Goal: Obtain resource: Download file/media

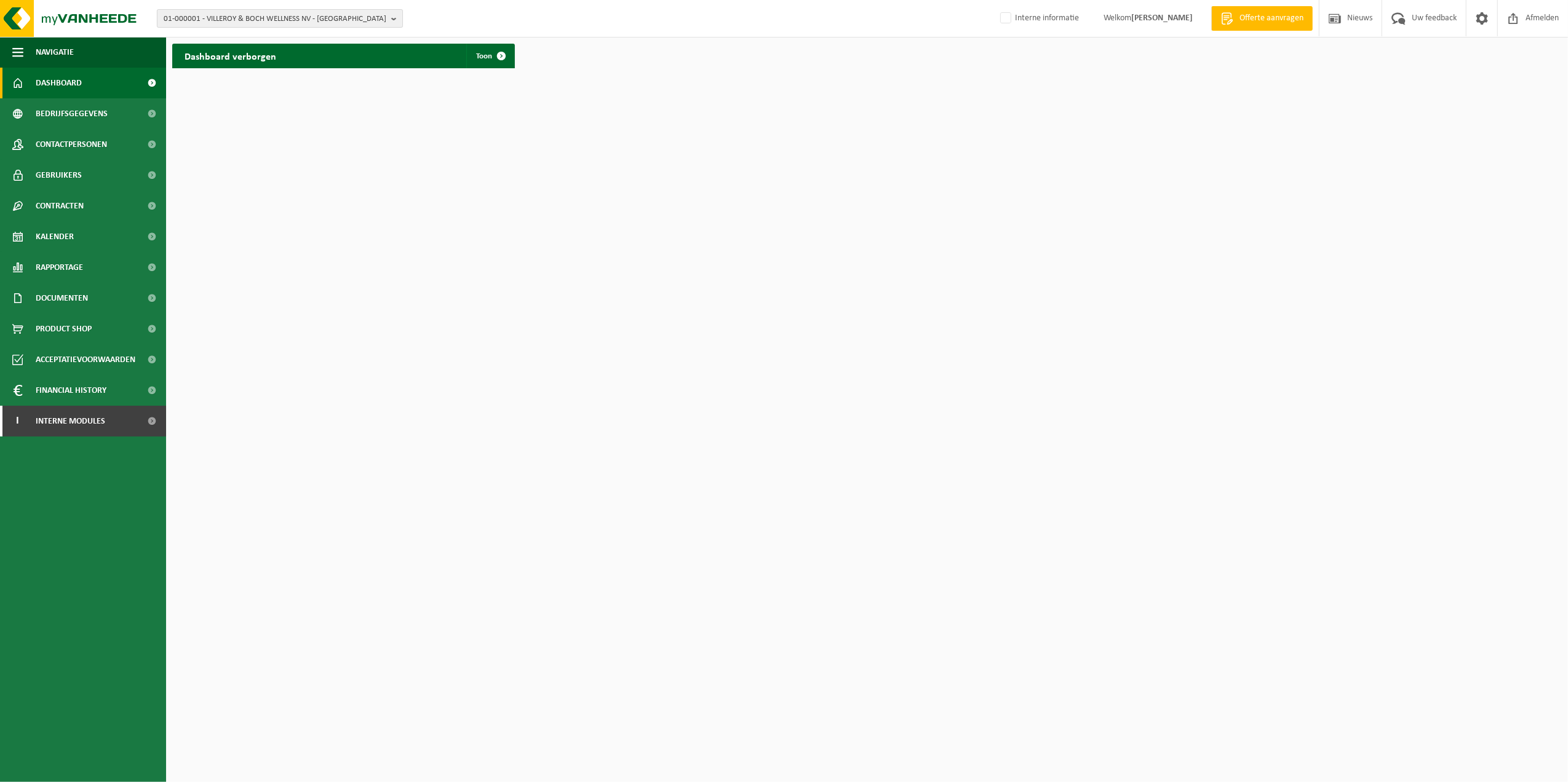
drag, startPoint x: 237, startPoint y: 11, endPoint x: 237, endPoint y: 20, distance: 9.0
click at [237, 11] on span "01-000001 - VILLEROY & BOCH WELLNESS NV - [GEOGRAPHIC_DATA]" at bounding box center [274, 19] width 222 height 18
click at [238, 44] on input "text" at bounding box center [280, 38] width 240 height 15
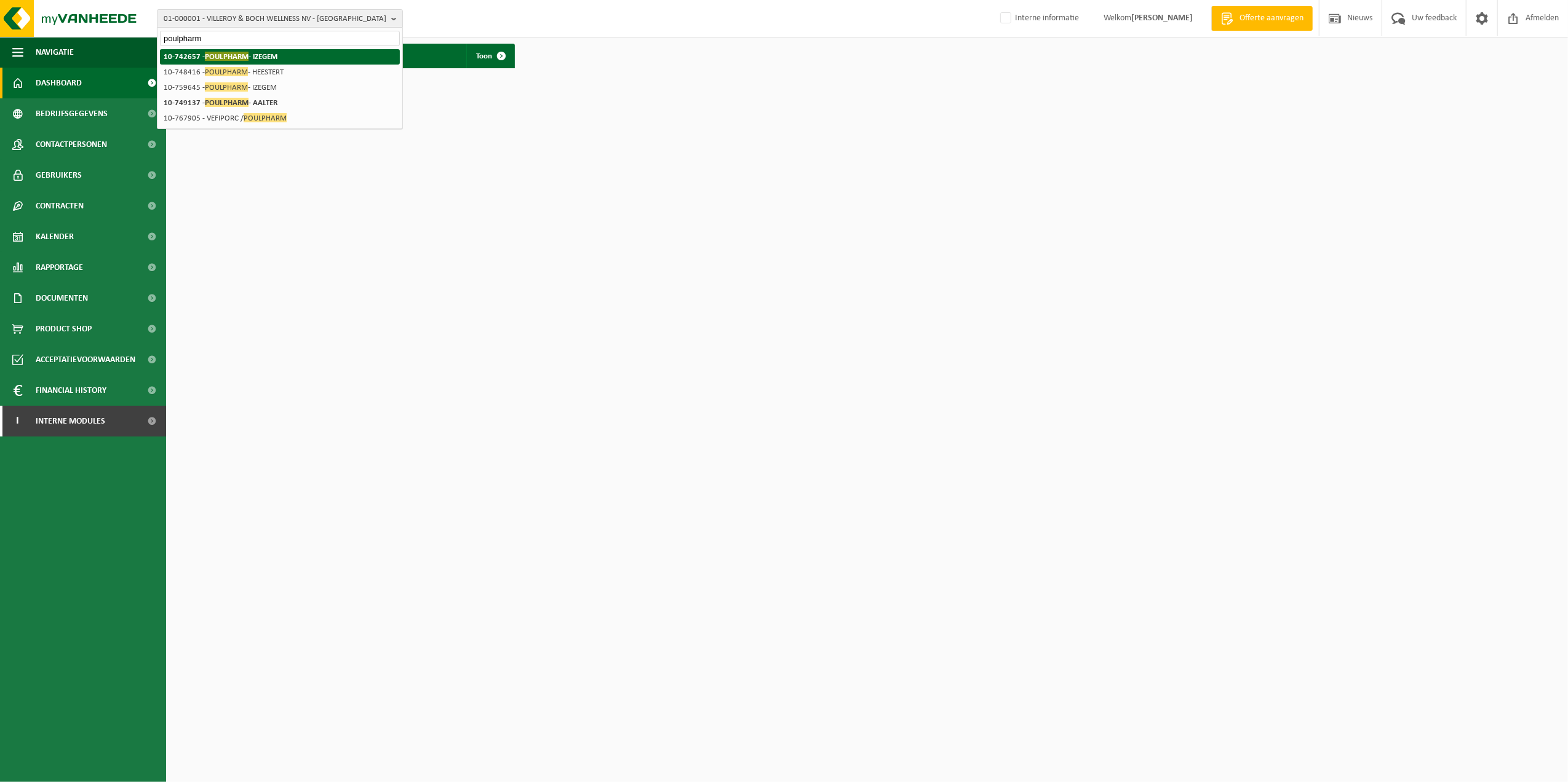
type input "poulpharm"
click at [297, 52] on li "10-742657 - POULPHARM - IZEGEM" at bounding box center [280, 57] width 240 height 15
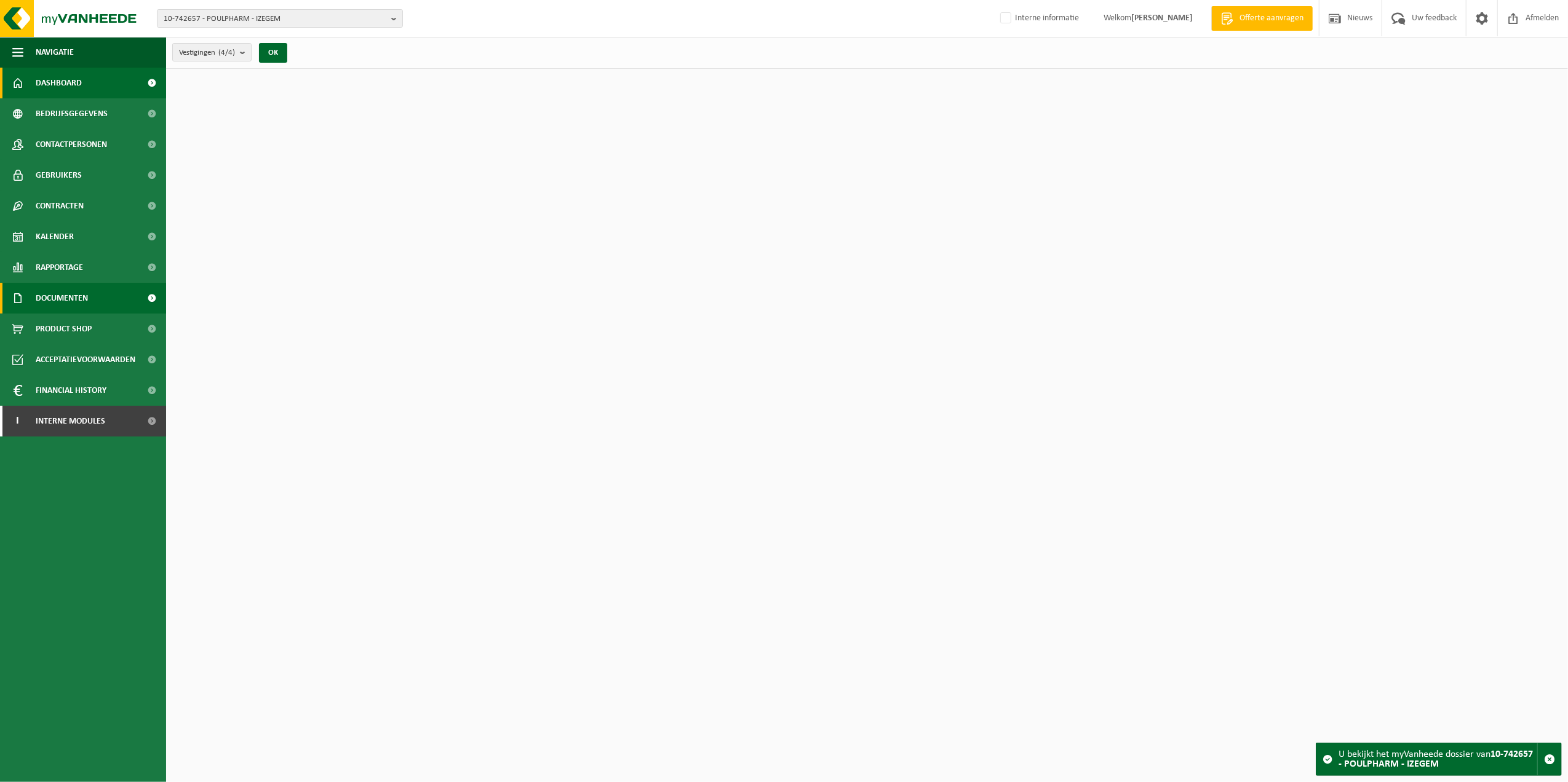
click at [79, 299] on span "Documenten" at bounding box center [62, 298] width 52 height 31
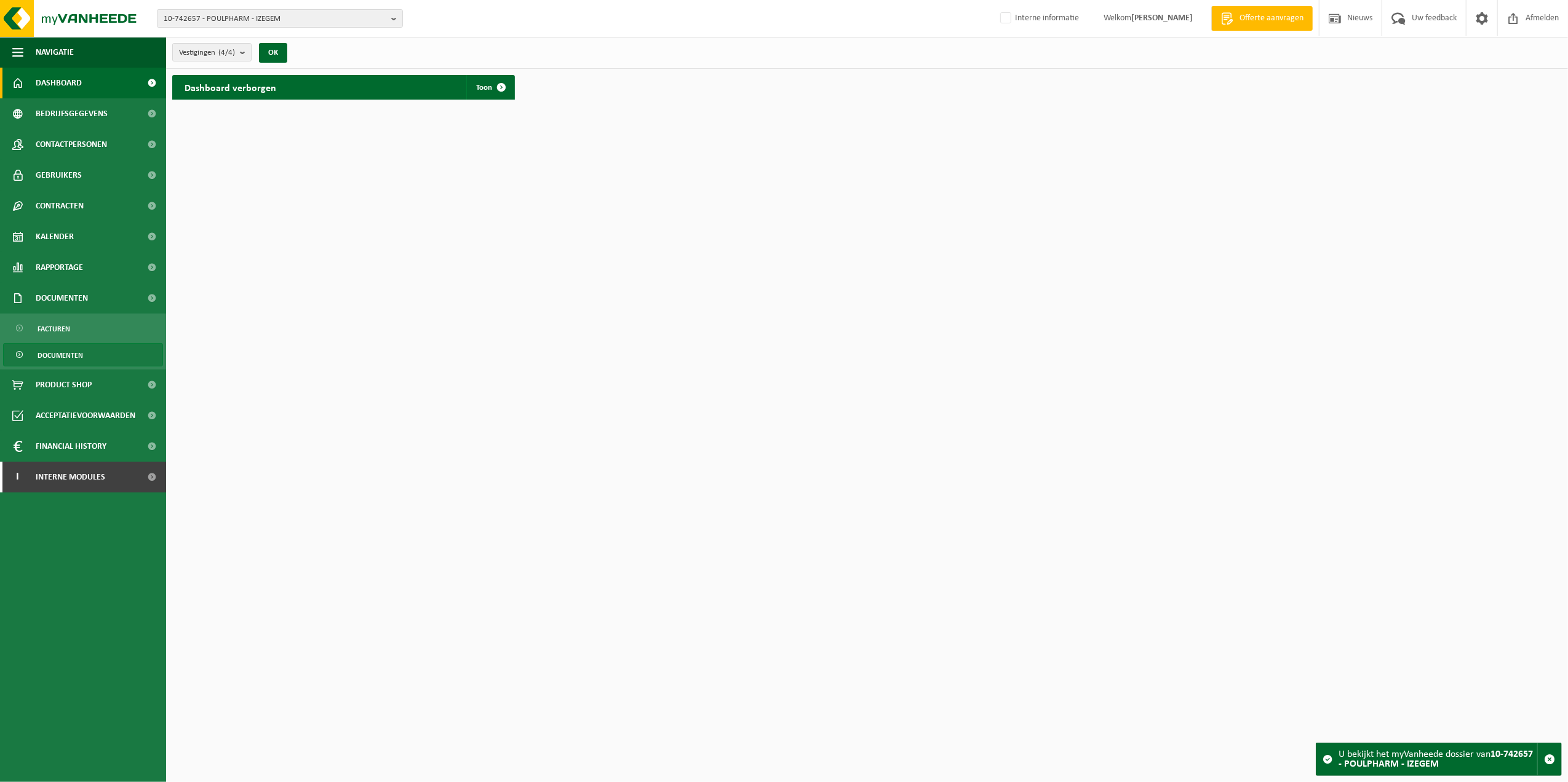
click at [93, 356] on link "Documenten" at bounding box center [83, 355] width 160 height 23
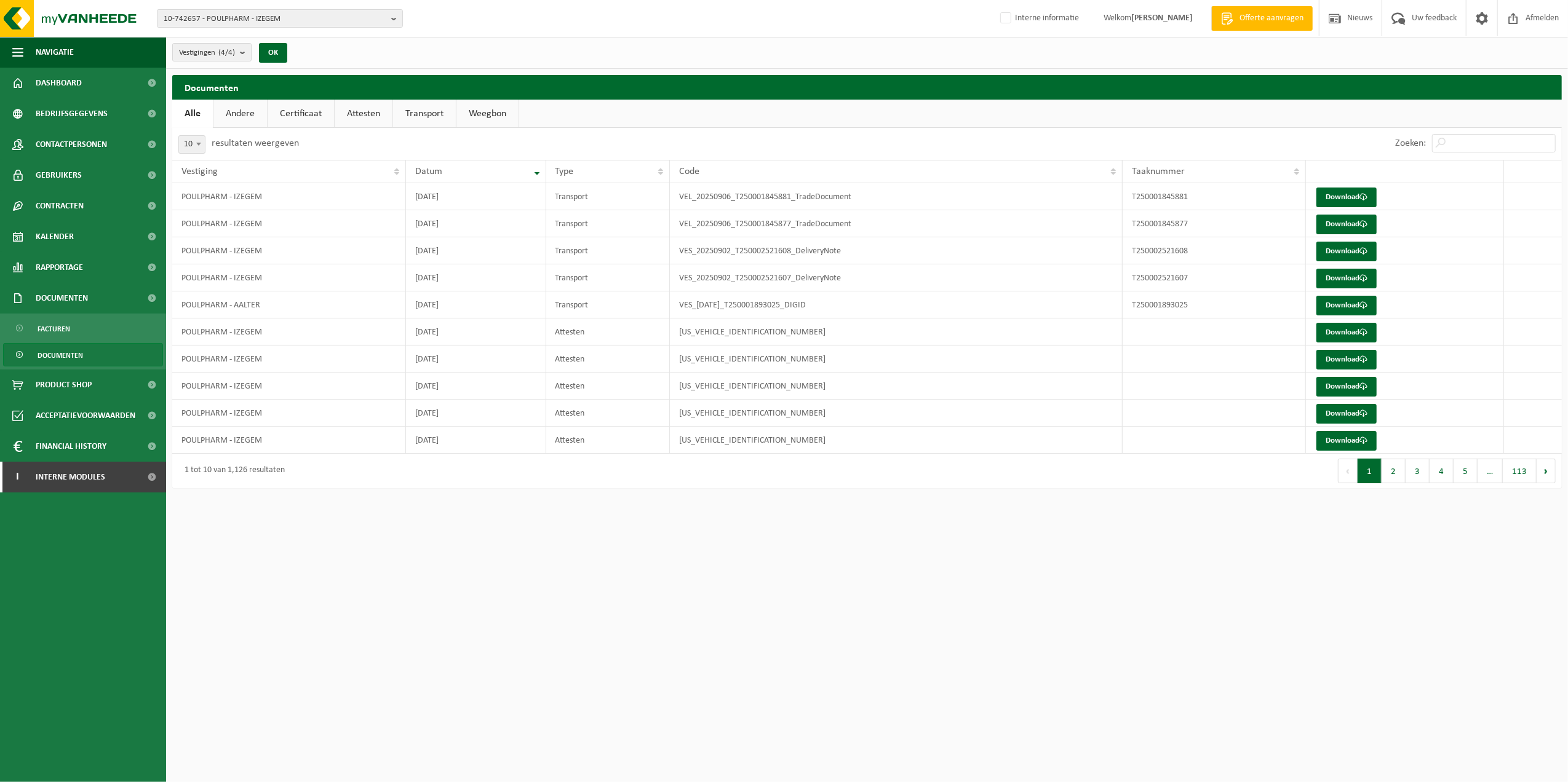
click at [349, 114] on link "Attesten" at bounding box center [363, 114] width 57 height 28
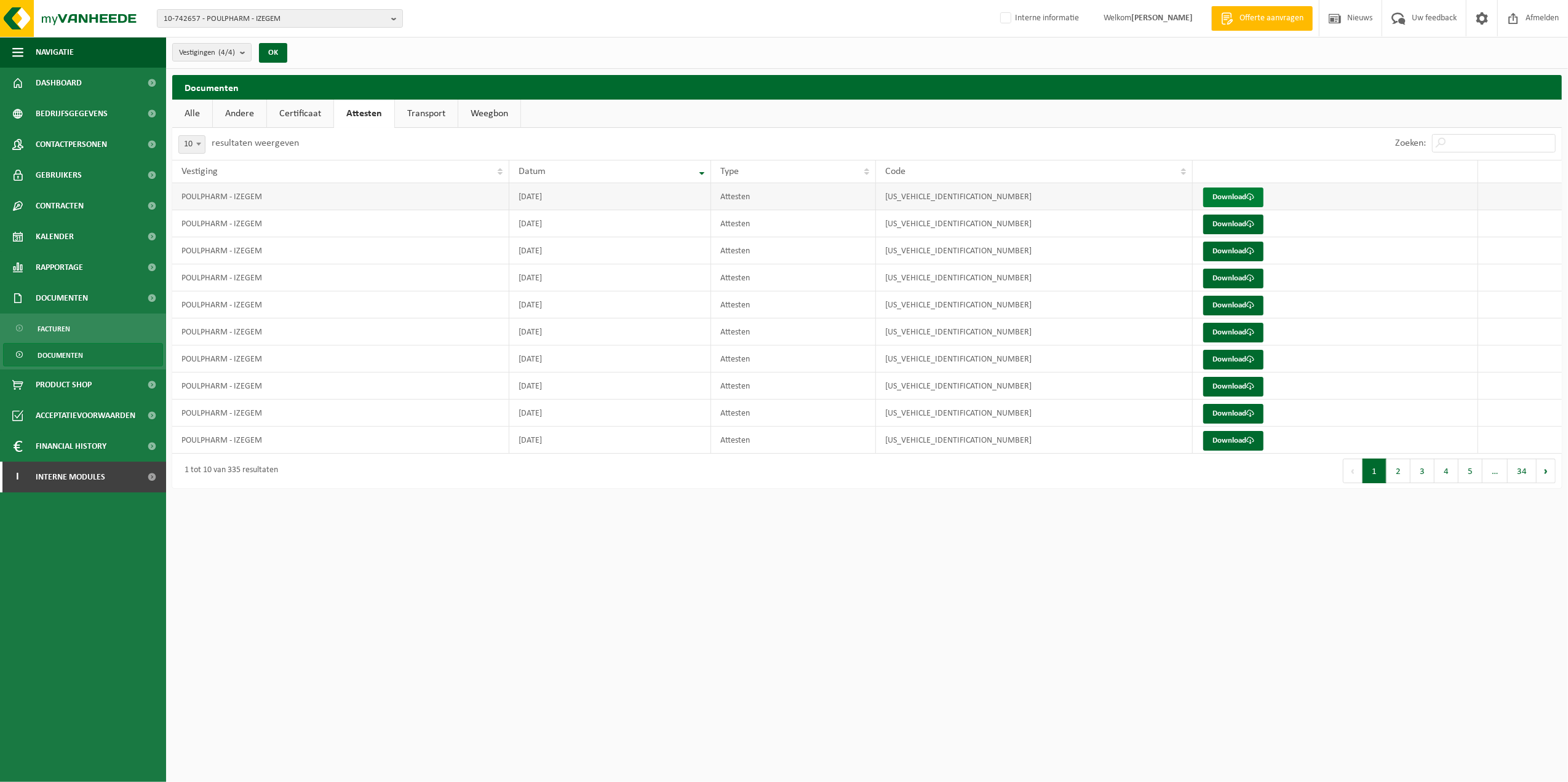
click at [1254, 193] on span at bounding box center [1251, 197] width 8 height 8
click at [1241, 227] on link "Download" at bounding box center [1233, 225] width 60 height 20
click at [303, 17] on span "10-742657 - POULPHARM - IZEGEM" at bounding box center [274, 19] width 222 height 18
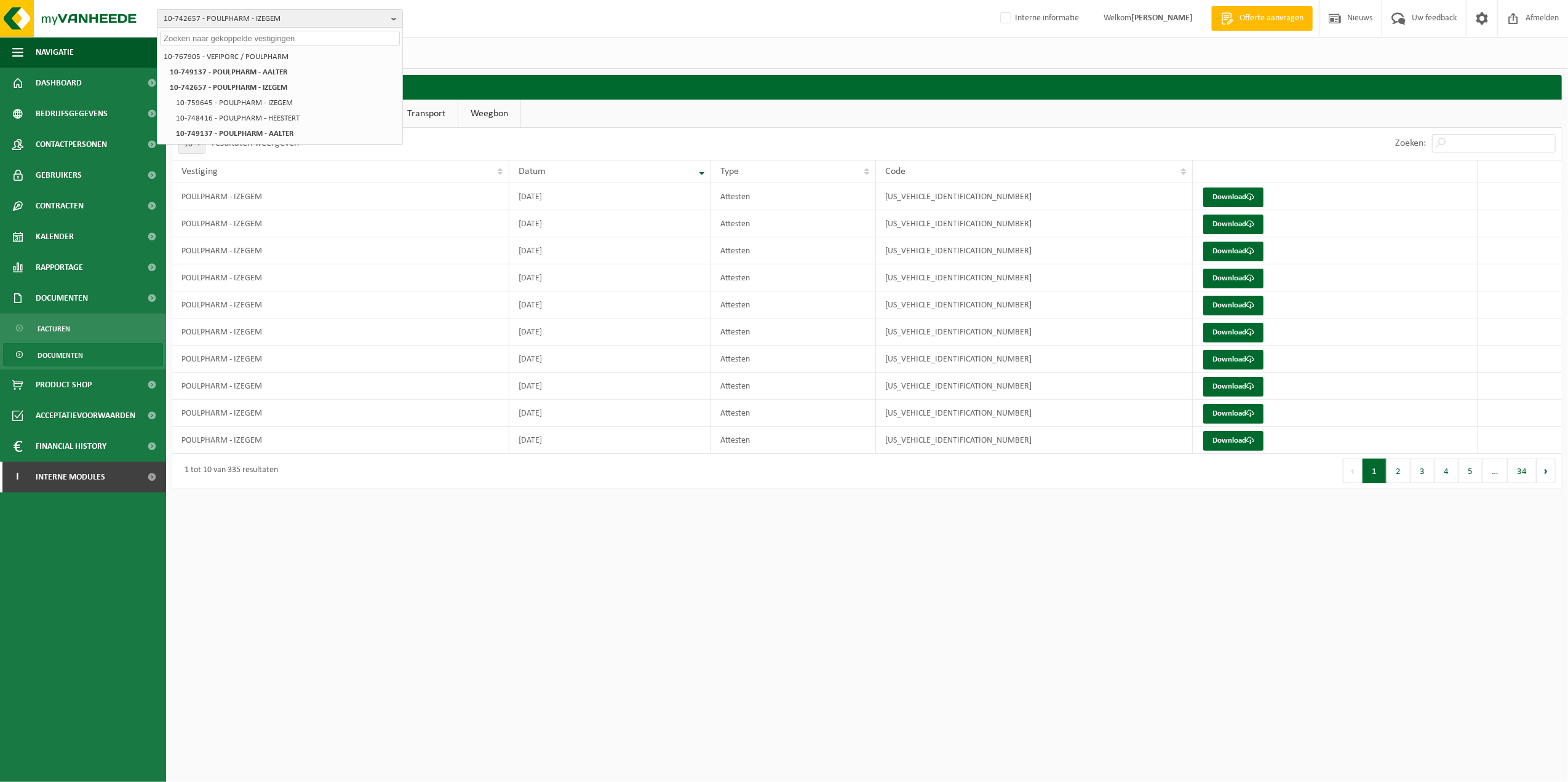
click at [303, 17] on span "10-742657 - POULPHARM - IZEGEM" at bounding box center [274, 19] width 222 height 18
